Goal: Task Accomplishment & Management: Manage account settings

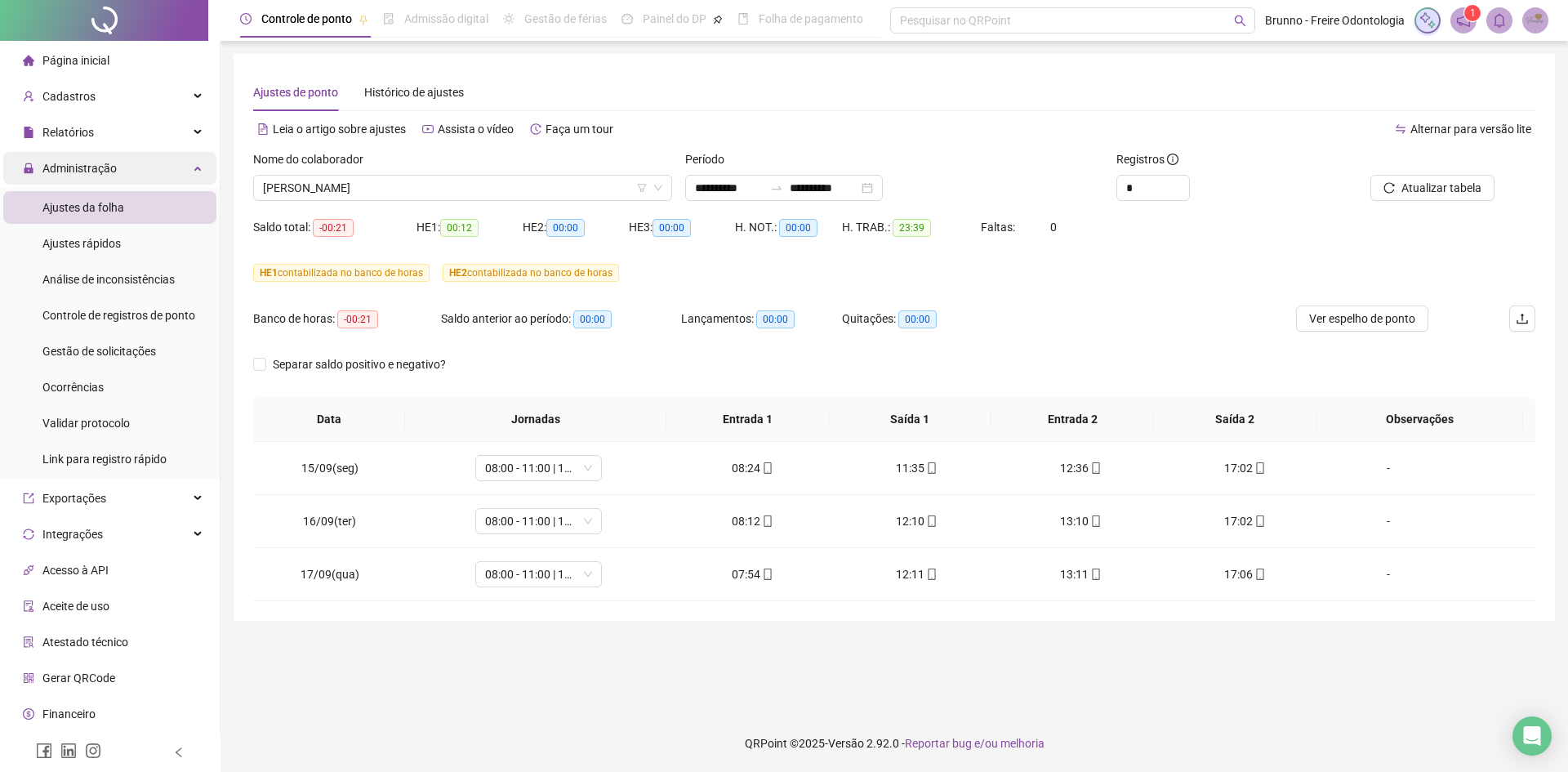
scroll to position [34, 0]
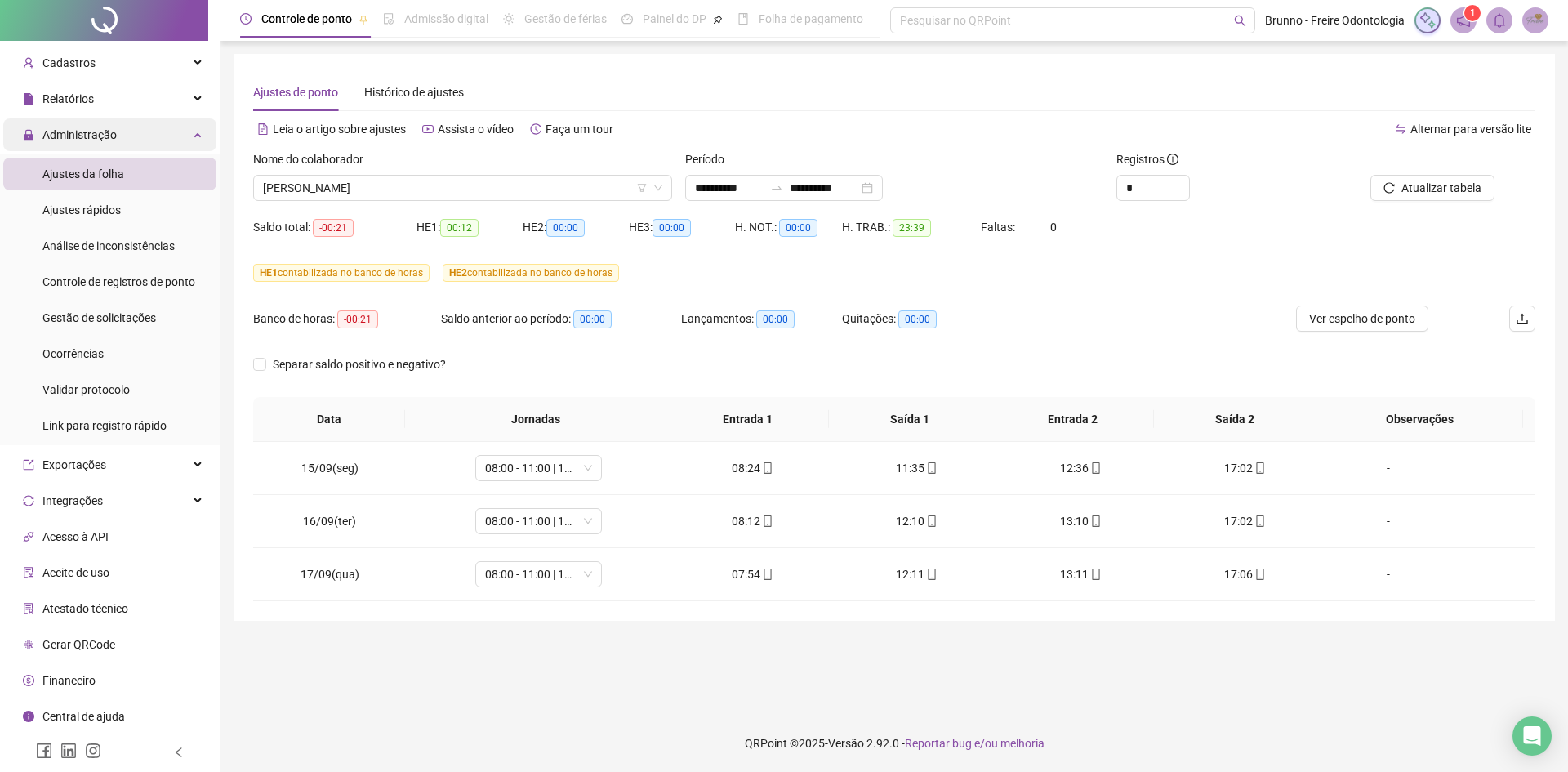
click at [145, 134] on div "Administração" at bounding box center [110, 134] width 213 height 33
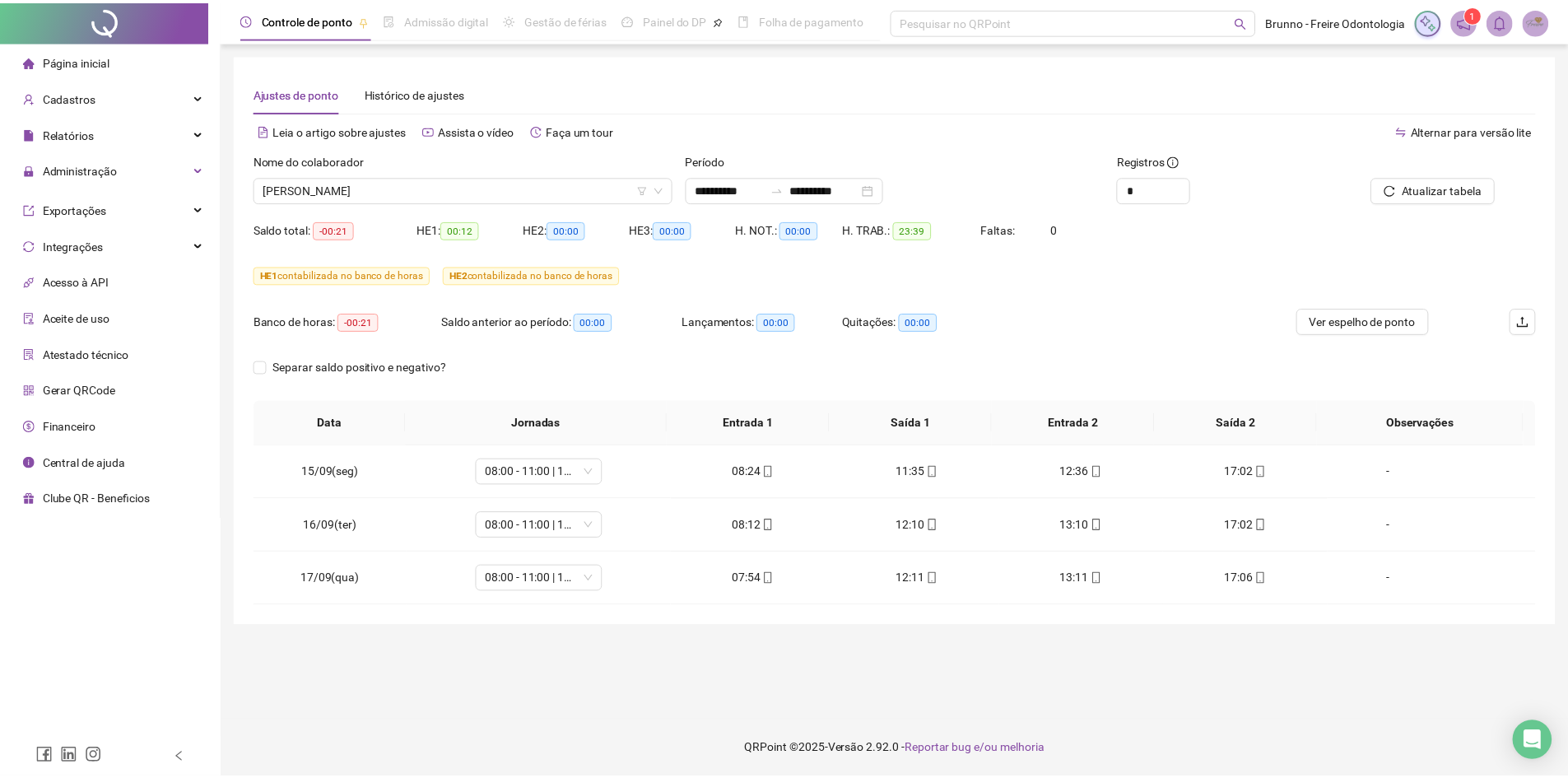
scroll to position [0, 0]
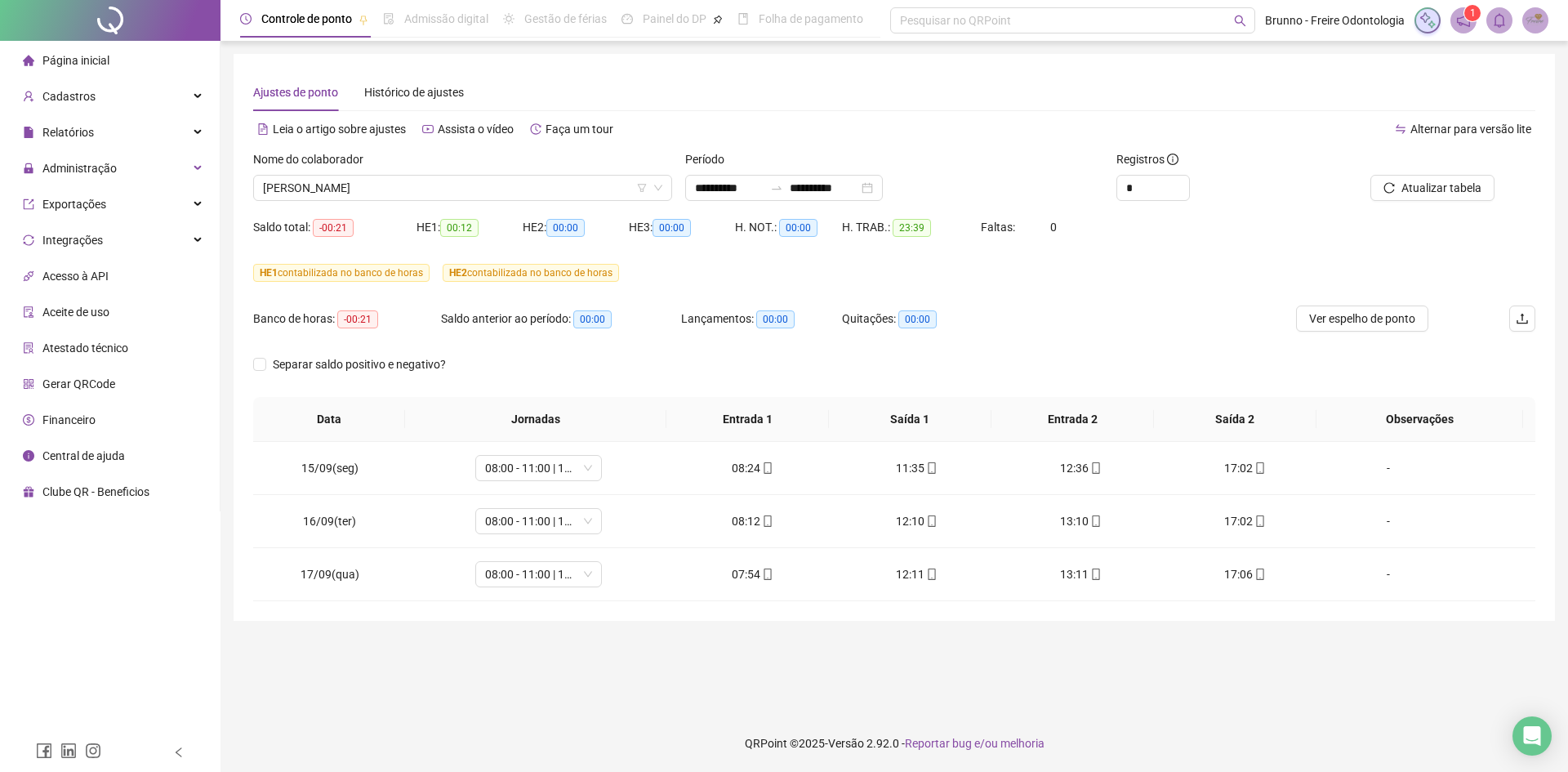
click at [98, 391] on div "Gerar QRCode" at bounding box center [69, 384] width 92 height 33
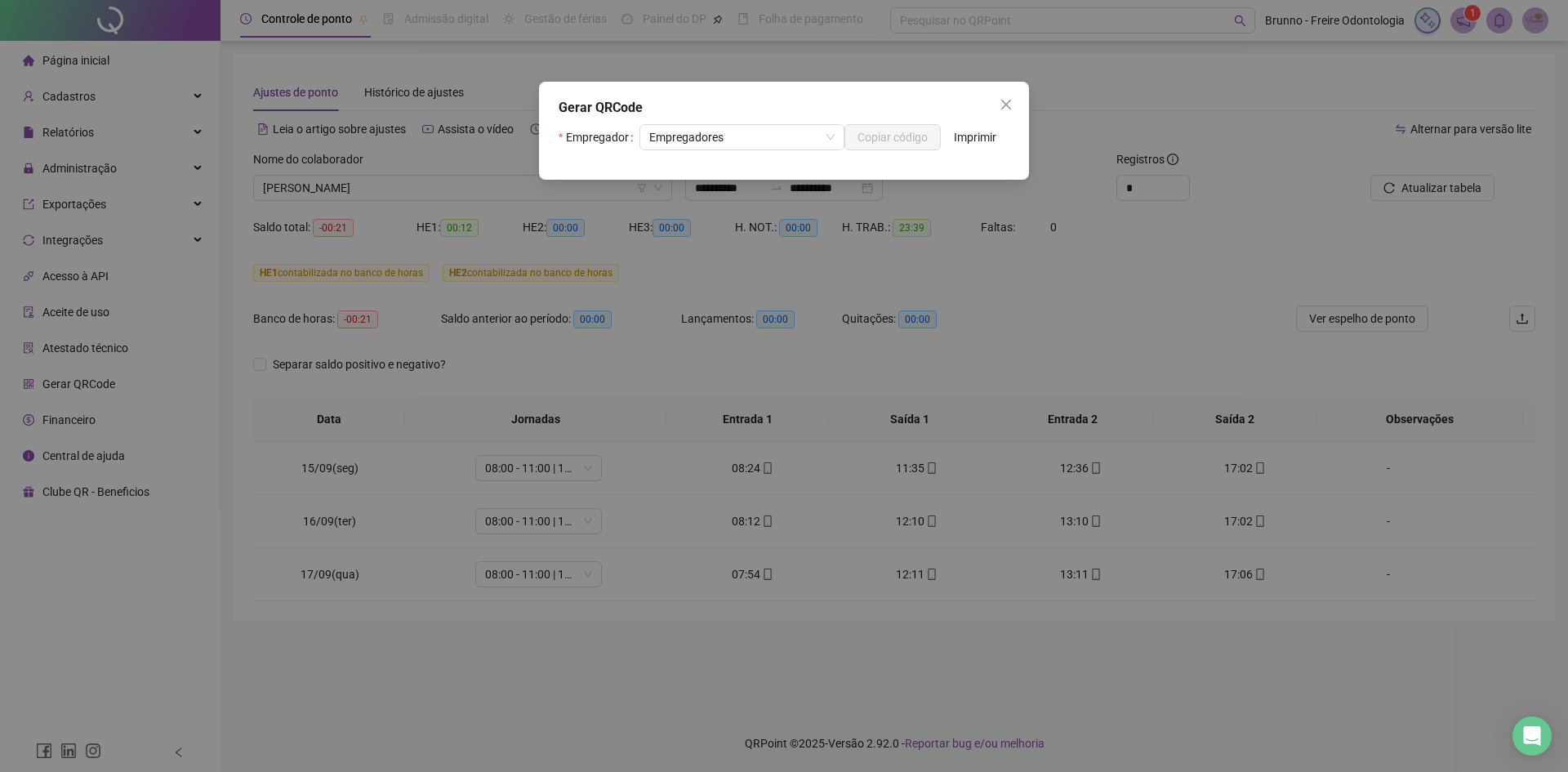
click at [712, 150] on div "Empregador Empregadores Copiar código Imprimir" at bounding box center [784, 143] width 451 height 39
click at [719, 135] on span "Empregadores" at bounding box center [742, 137] width 186 height 25
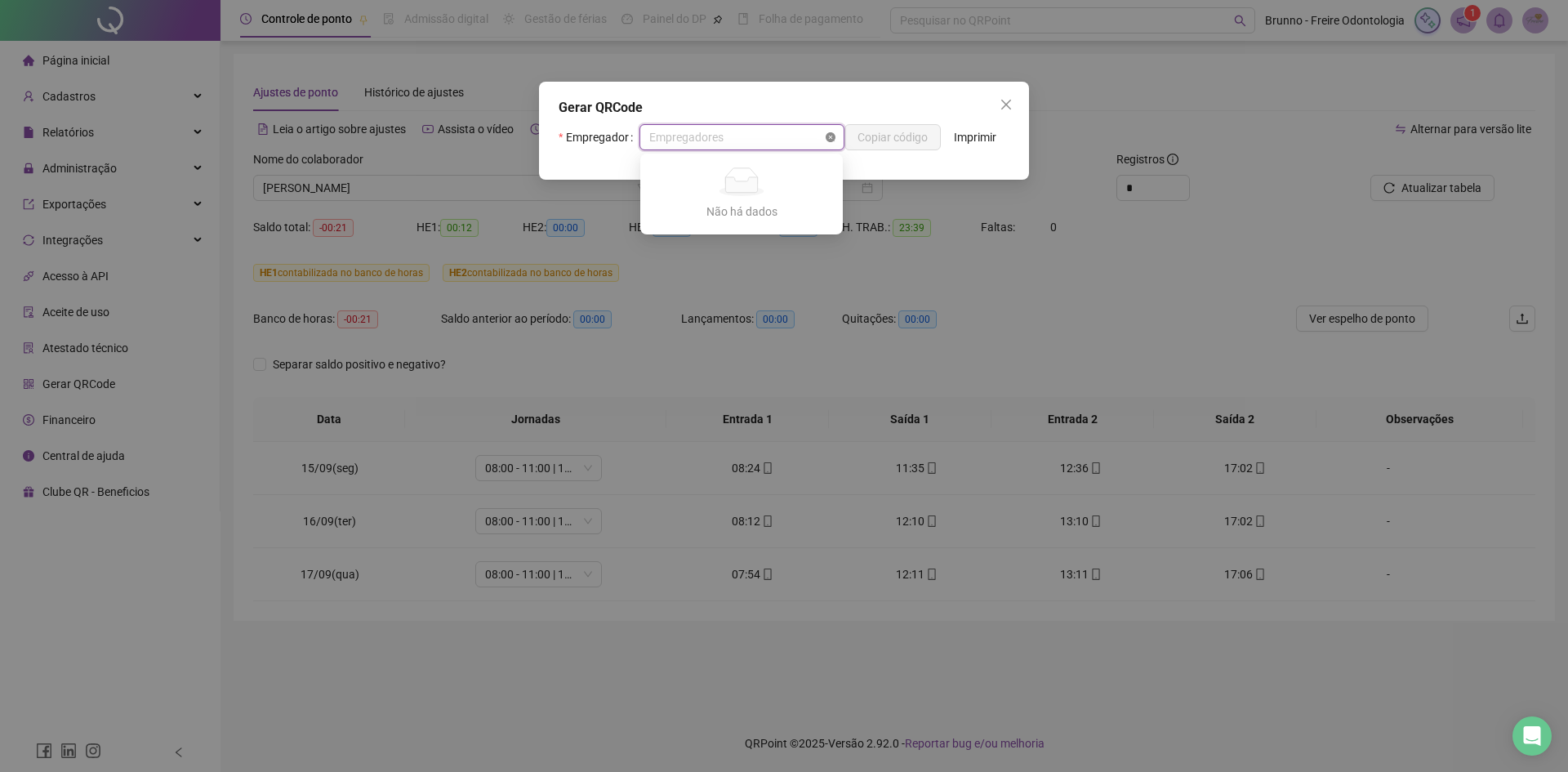
click at [830, 137] on icon "close-circle" at bounding box center [830, 137] width 10 height 10
click at [846, 164] on img at bounding box center [784, 172] width 262 height 18
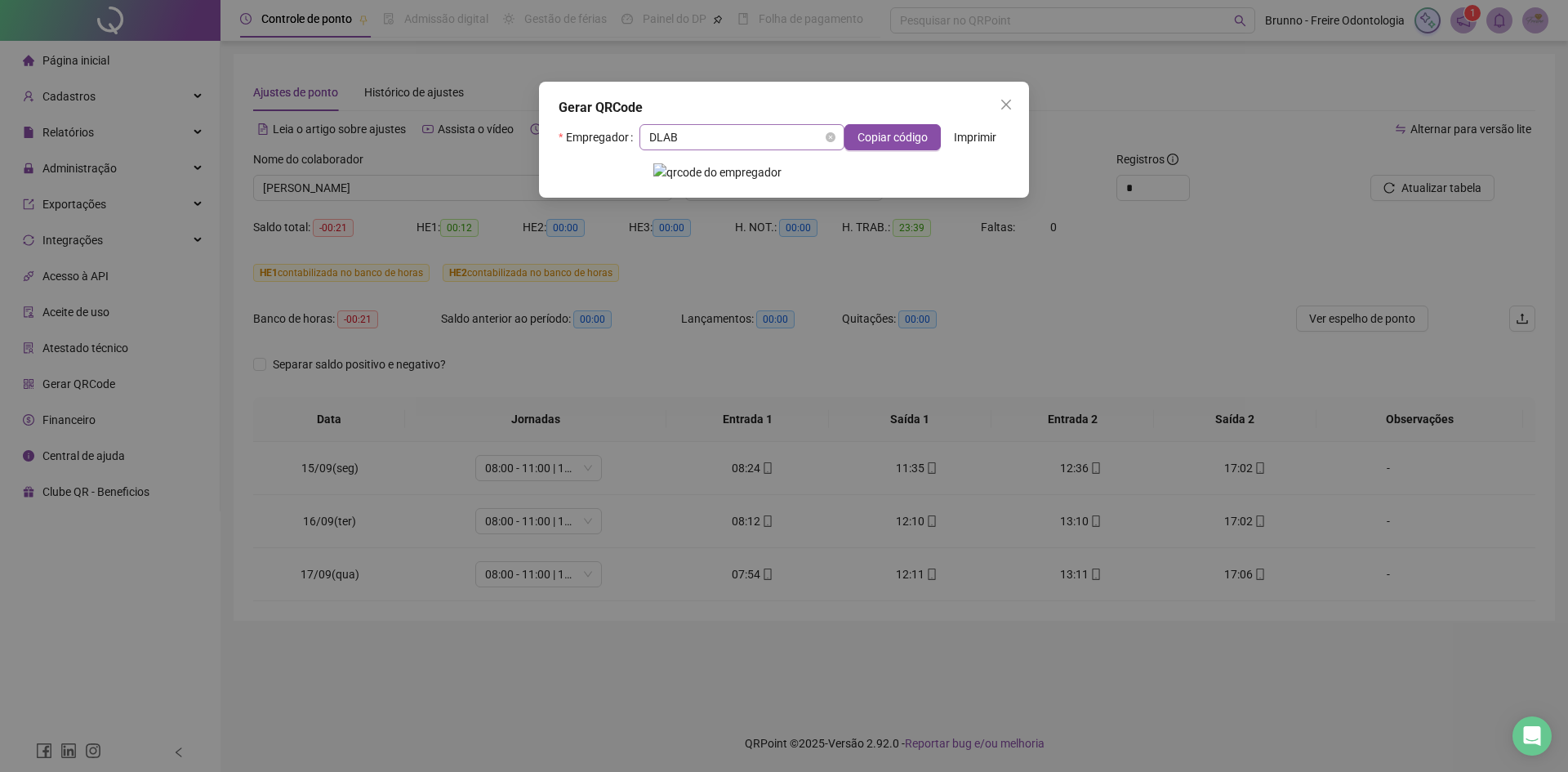
click at [821, 132] on span "DLAB" at bounding box center [742, 137] width 186 height 25
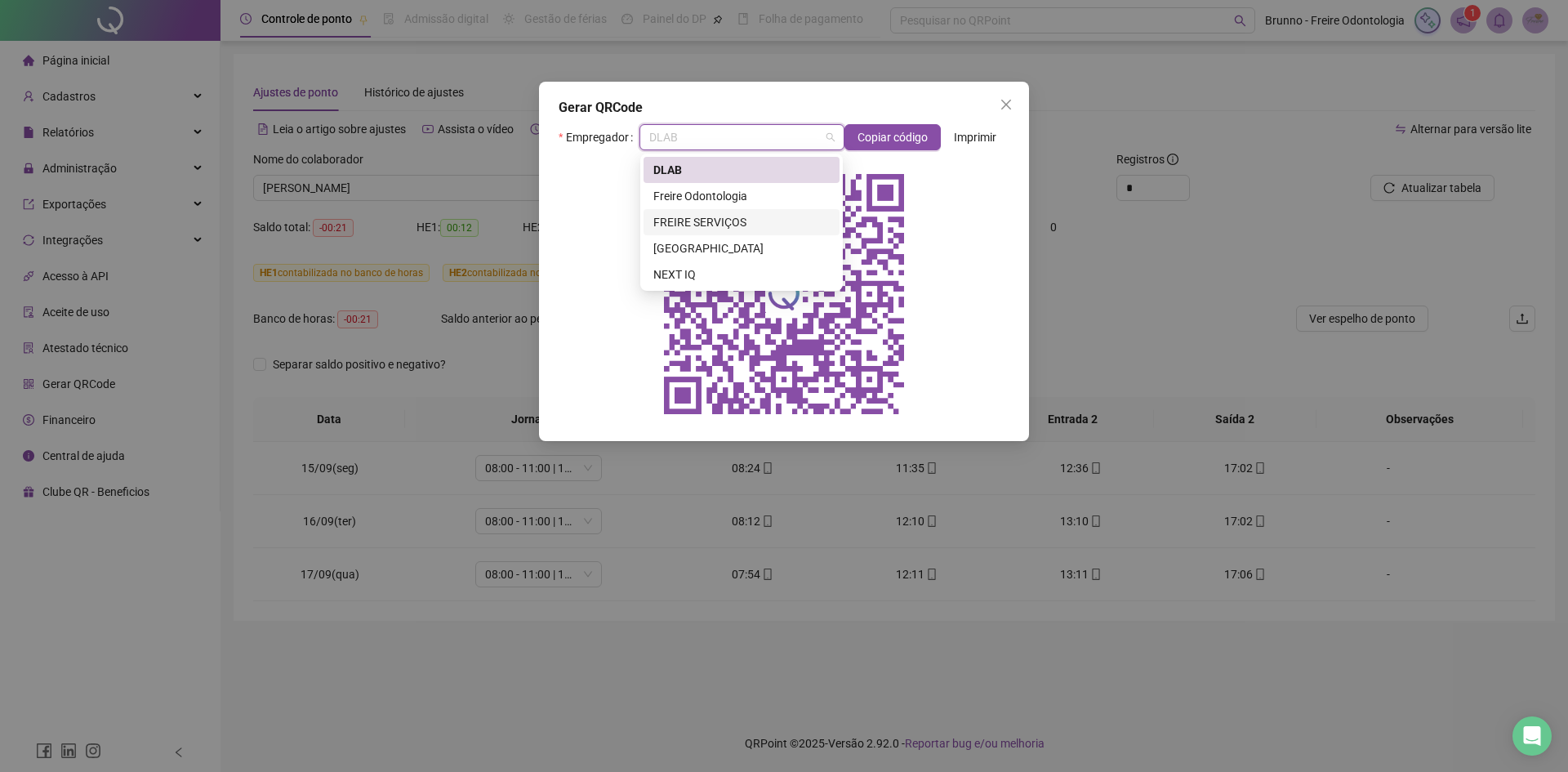
click at [739, 218] on div "FREIRE SERVIÇOS" at bounding box center [742, 222] width 177 height 18
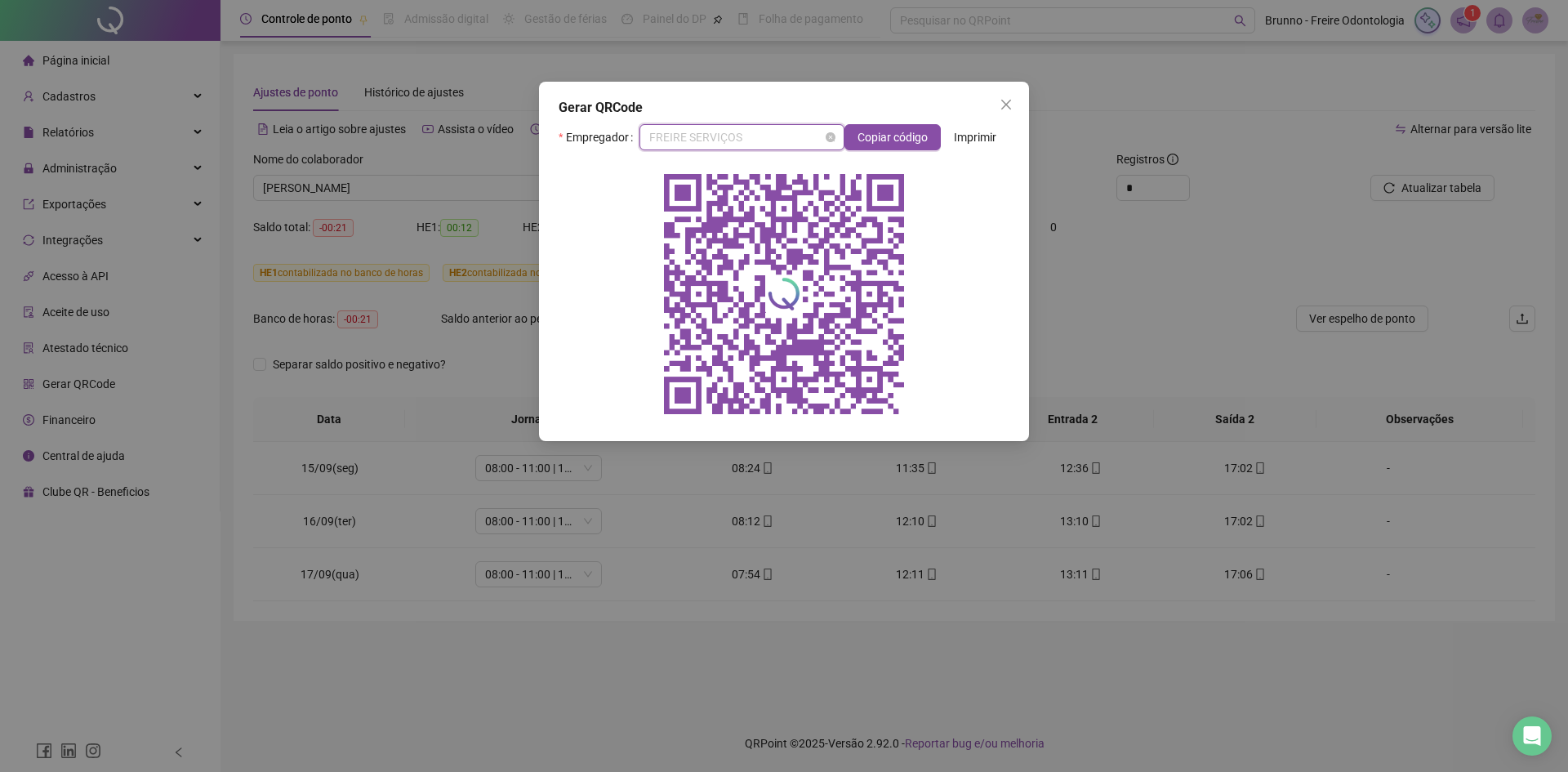
click at [766, 134] on span "FREIRE SERVIÇOS" at bounding box center [742, 137] width 186 height 25
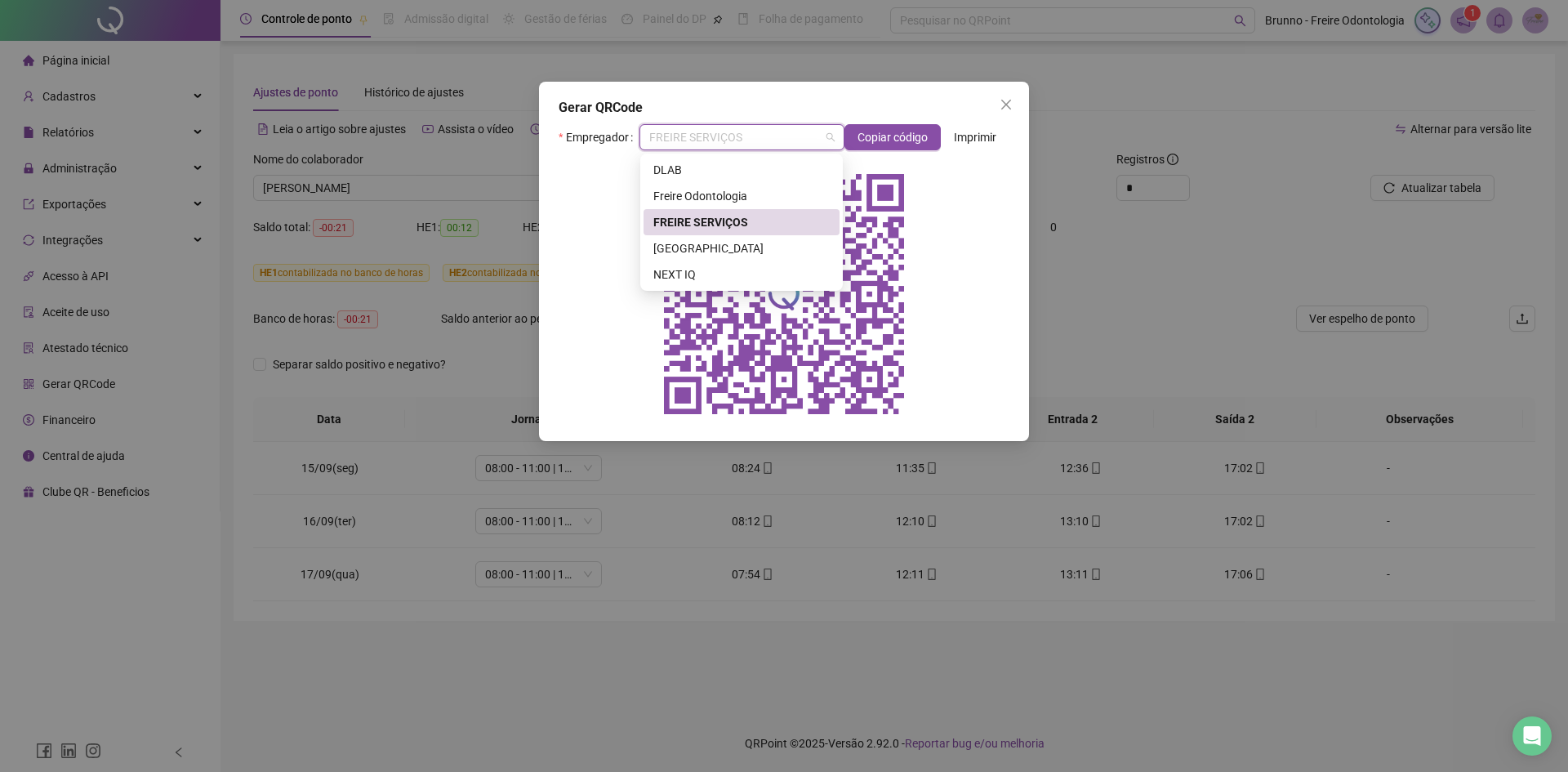
click at [743, 216] on div "FREIRE SERVIÇOS" at bounding box center [742, 222] width 177 height 18
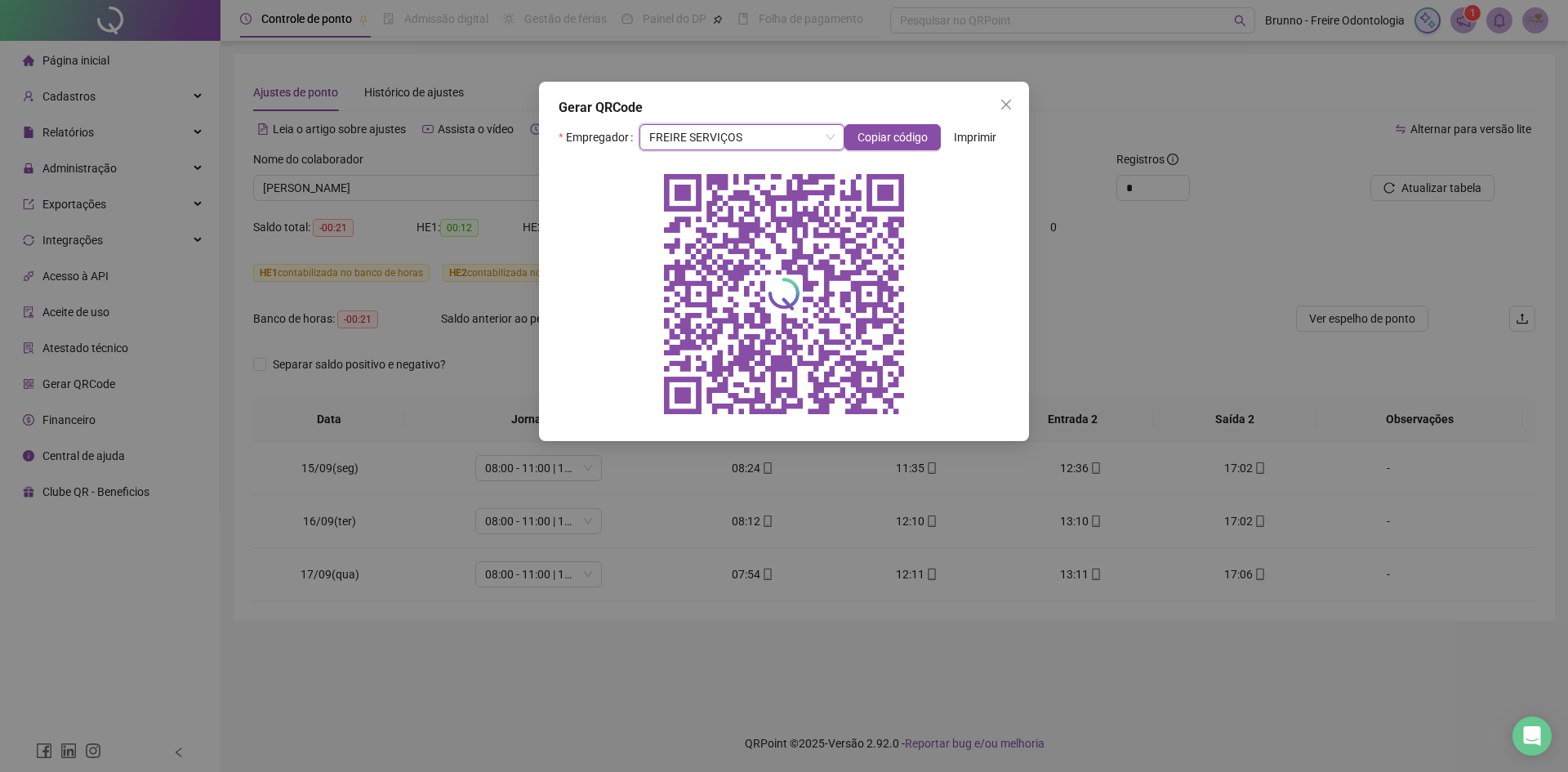
click at [1007, 279] on div at bounding box center [784, 294] width 451 height 262
click at [310, 337] on div "Gerar QRCode Empregador FREIRE SERVIÇOS Copiar código Imprimir" at bounding box center [784, 386] width 1568 height 772
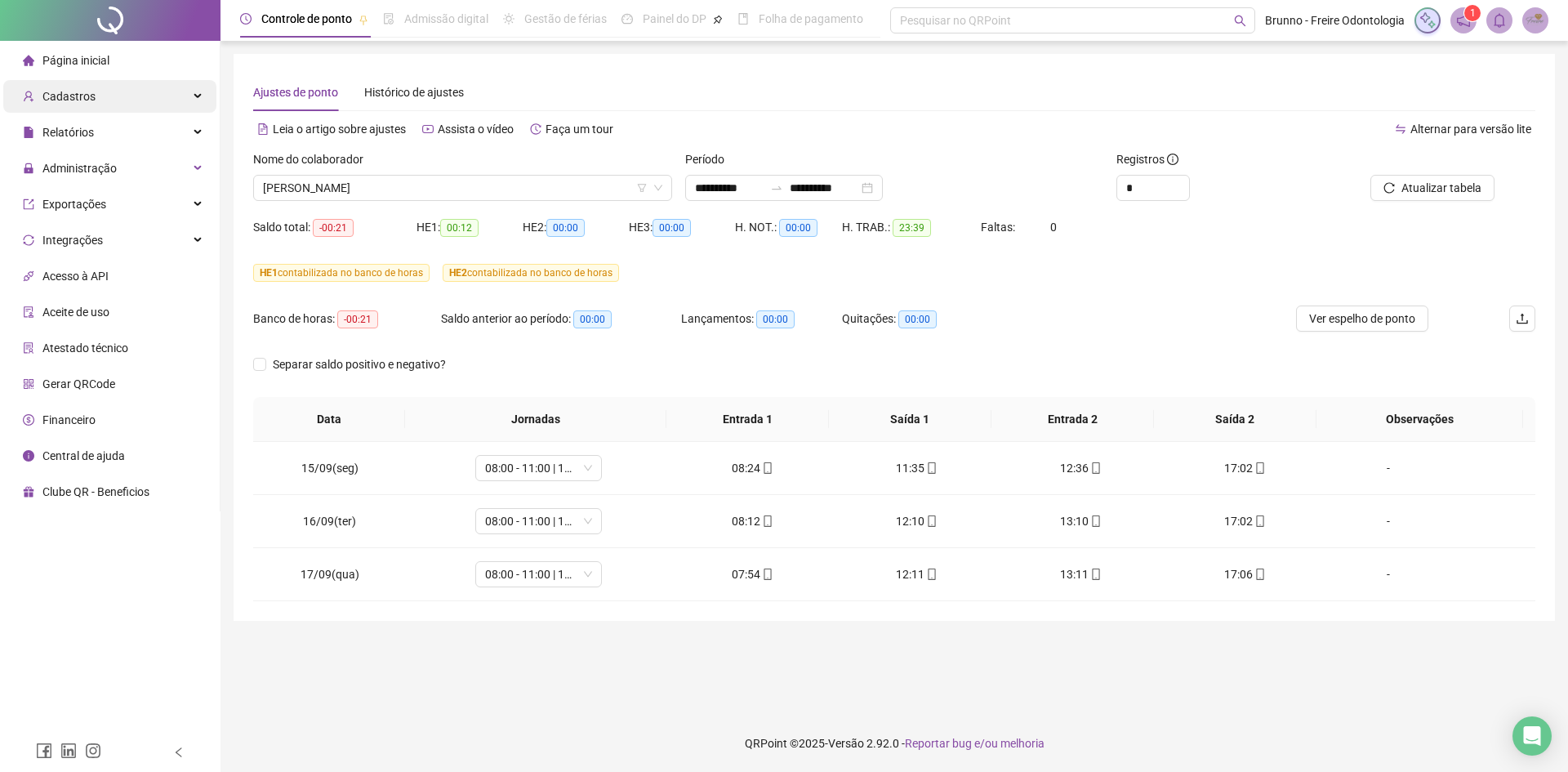
click at [112, 102] on div "Cadastros" at bounding box center [110, 96] width 213 height 33
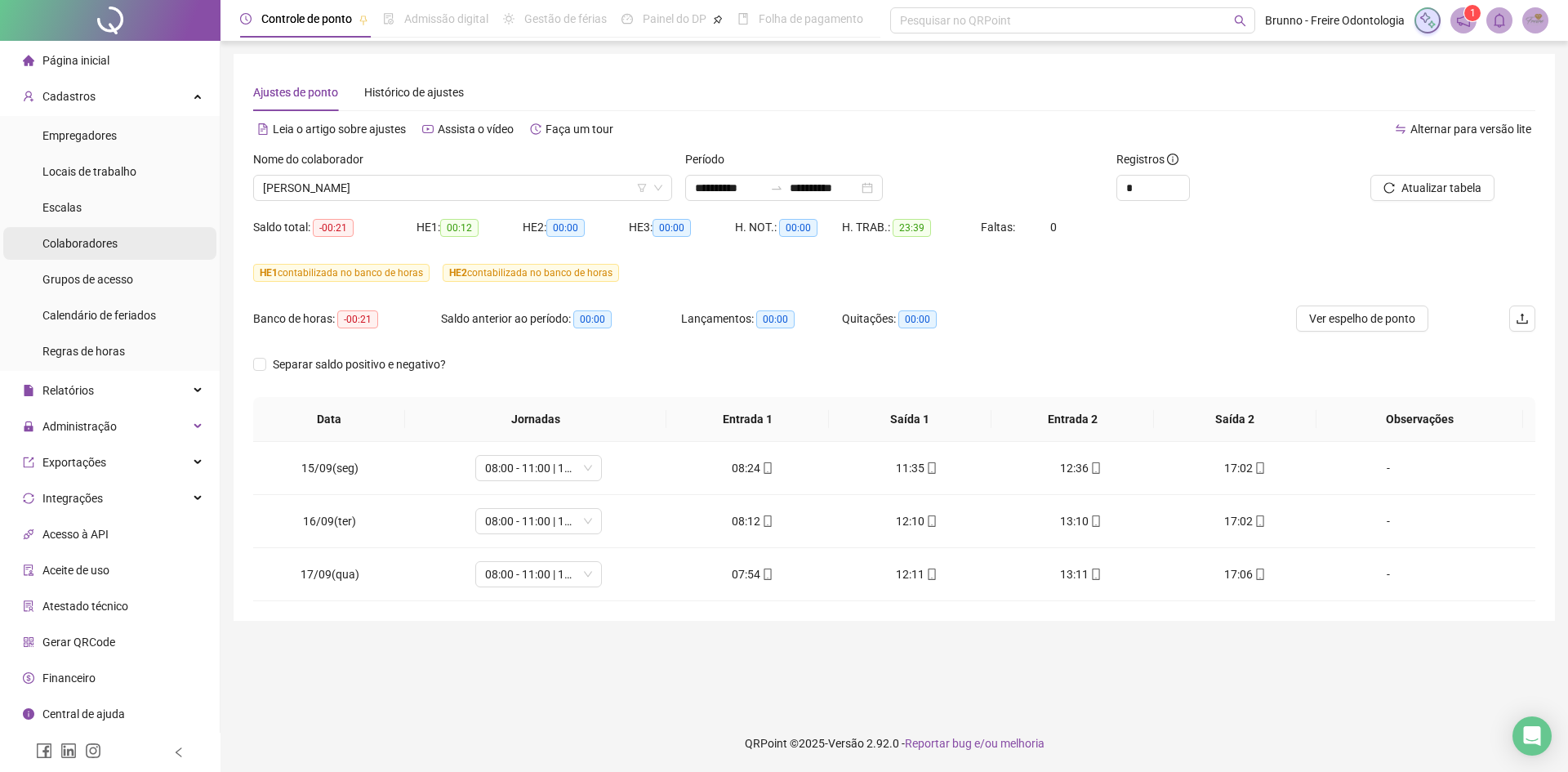
click at [115, 259] on div "Colaboradores" at bounding box center [80, 243] width 75 height 33
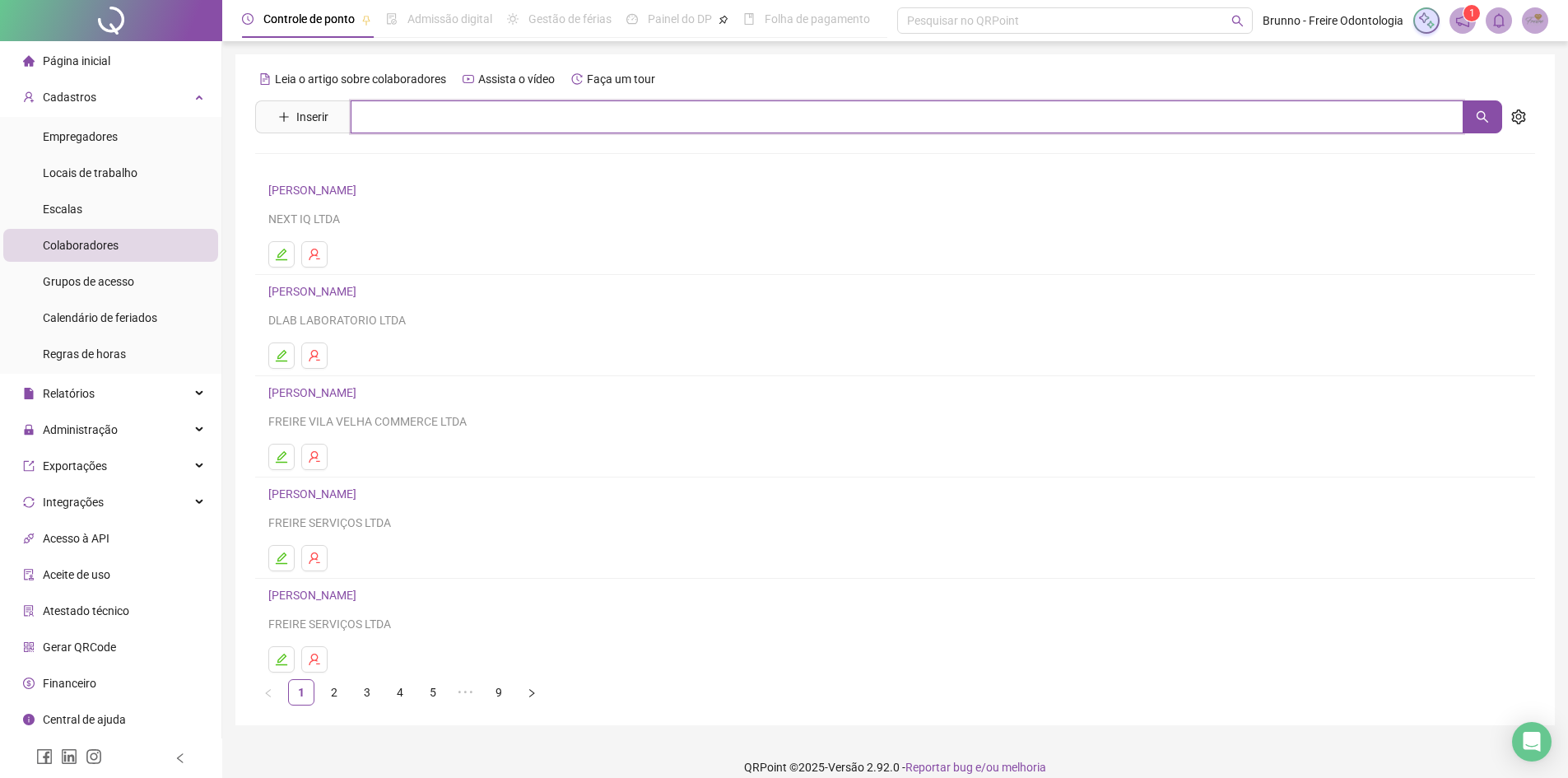
click at [392, 111] on input "text" at bounding box center [907, 117] width 1113 height 33
type input "***"
click at [437, 686] on link "5" at bounding box center [433, 692] width 25 height 25
click at [405, 689] on link "4" at bounding box center [400, 692] width 25 height 25
click at [367, 681] on link "3" at bounding box center [367, 692] width 25 height 25
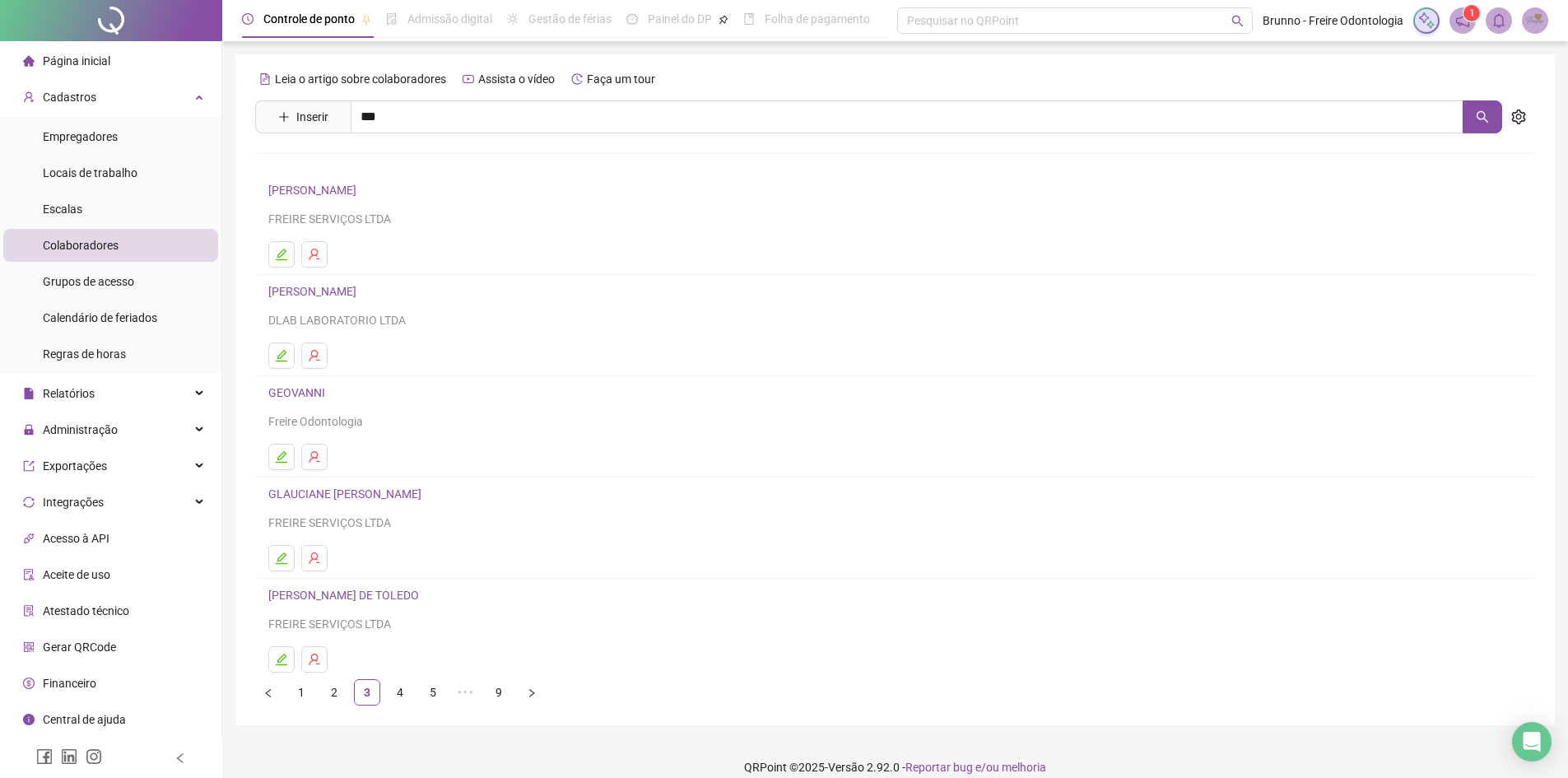
click at [355, 589] on link "[PERSON_NAME] DE TOLEDO" at bounding box center [346, 595] width 156 height 13
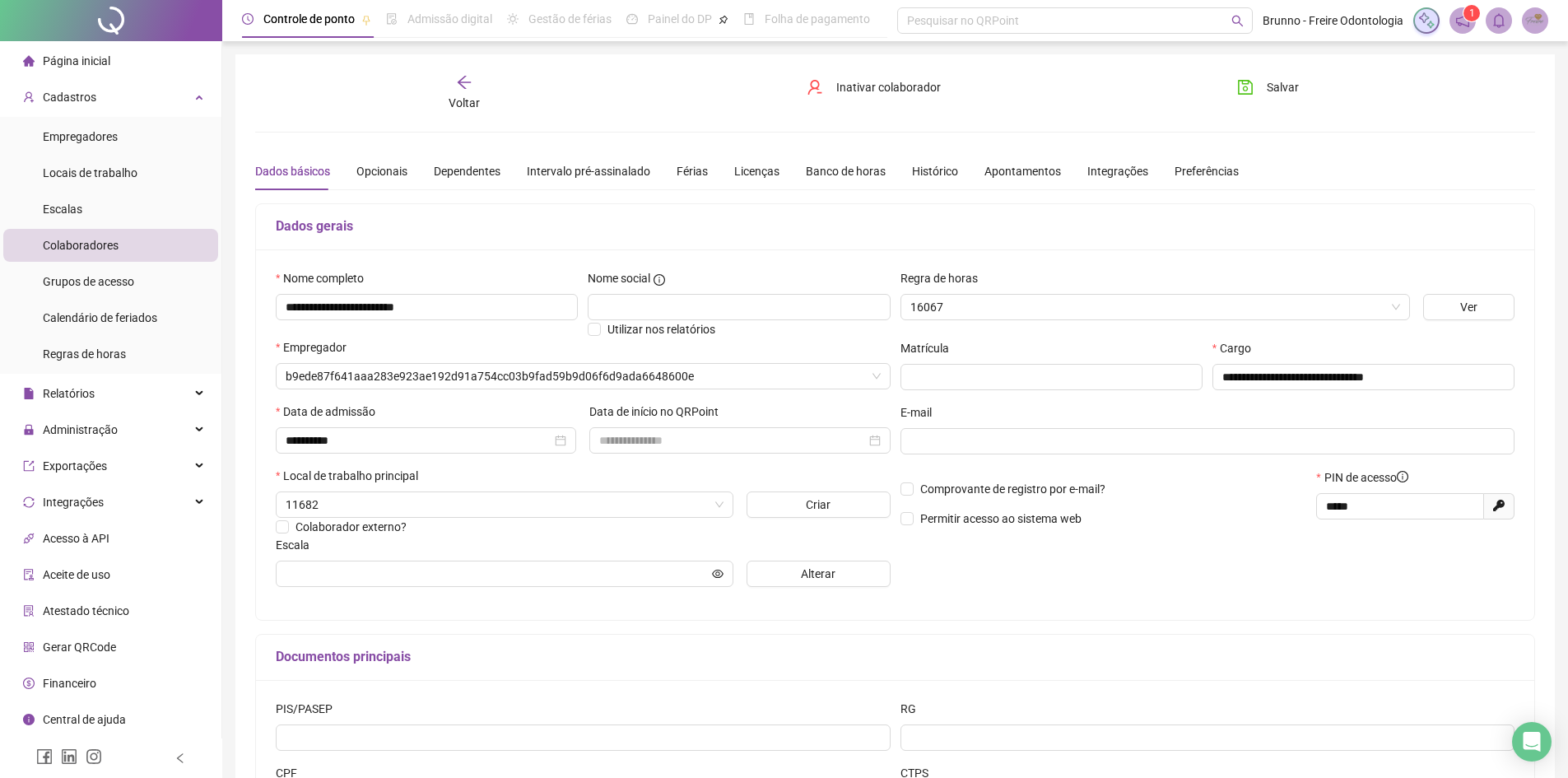
type input "**********"
